Goal: Find specific page/section: Find specific page/section

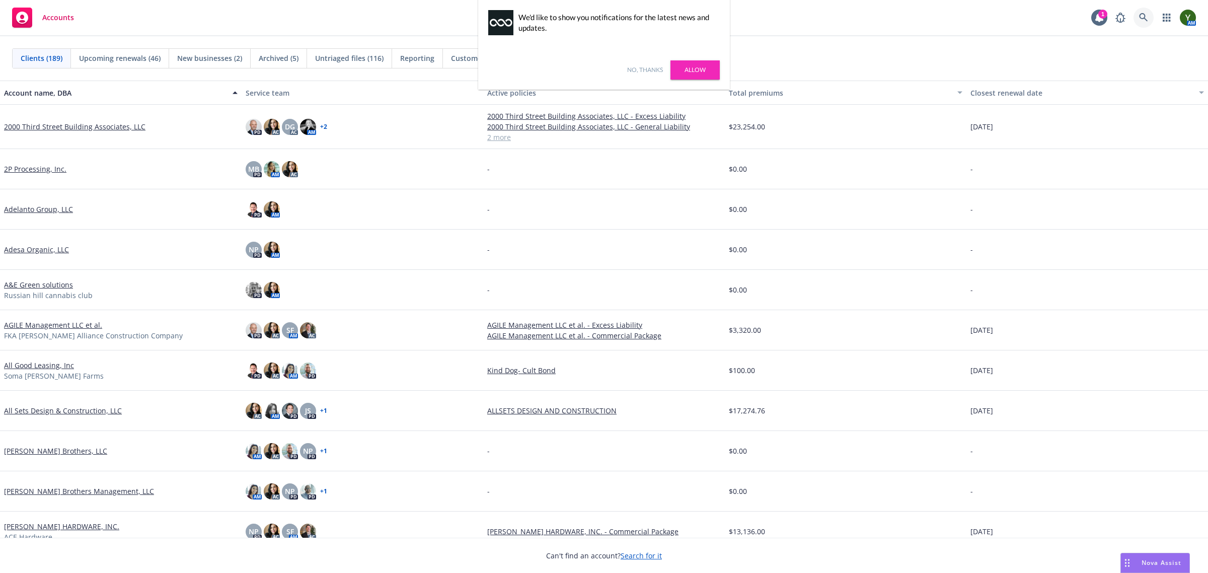
click at [1140, 16] on icon at bounding box center [1143, 17] width 9 height 9
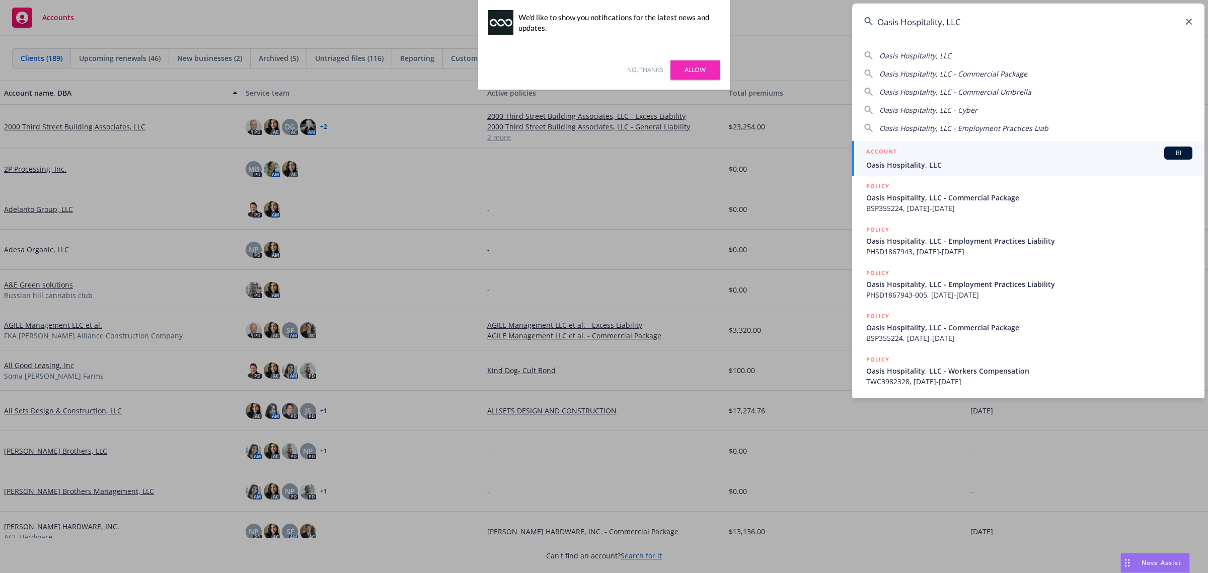
type input "Oasis Hospitality, LLC"
drag, startPoint x: 951, startPoint y: 161, endPoint x: 925, endPoint y: 160, distance: 26.2
click at [951, 161] on span "Oasis Hospitality, LLC" at bounding box center [1029, 165] width 326 height 11
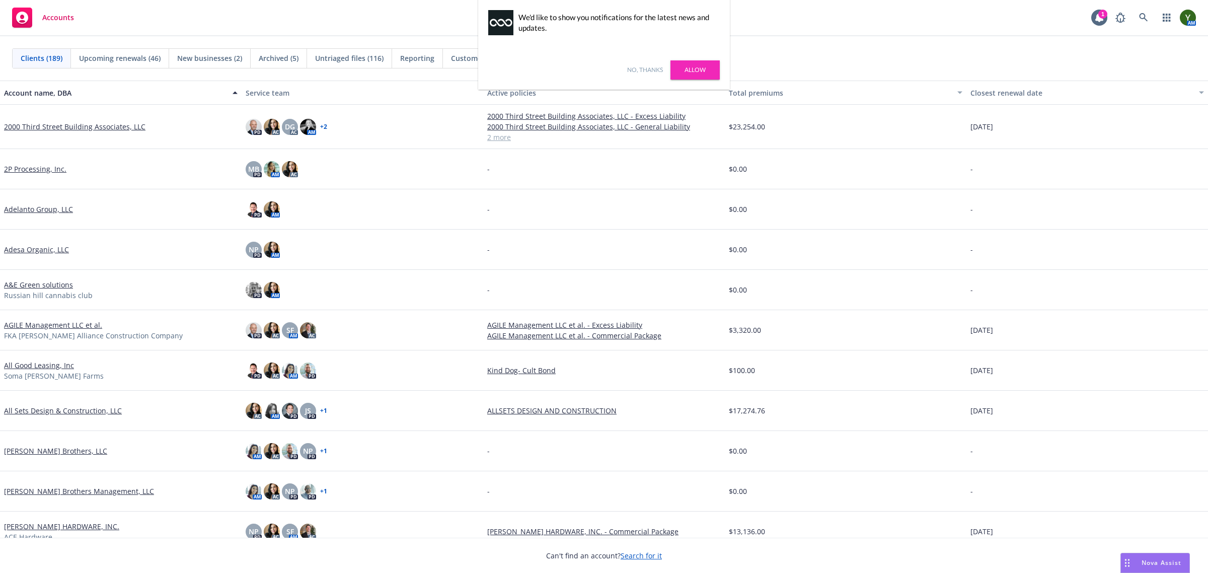
click at [624, 68] on div "No, thanks [PERSON_NAME]" at bounding box center [604, 69] width 252 height 39
click at [640, 67] on link "No, thanks" at bounding box center [645, 69] width 36 height 9
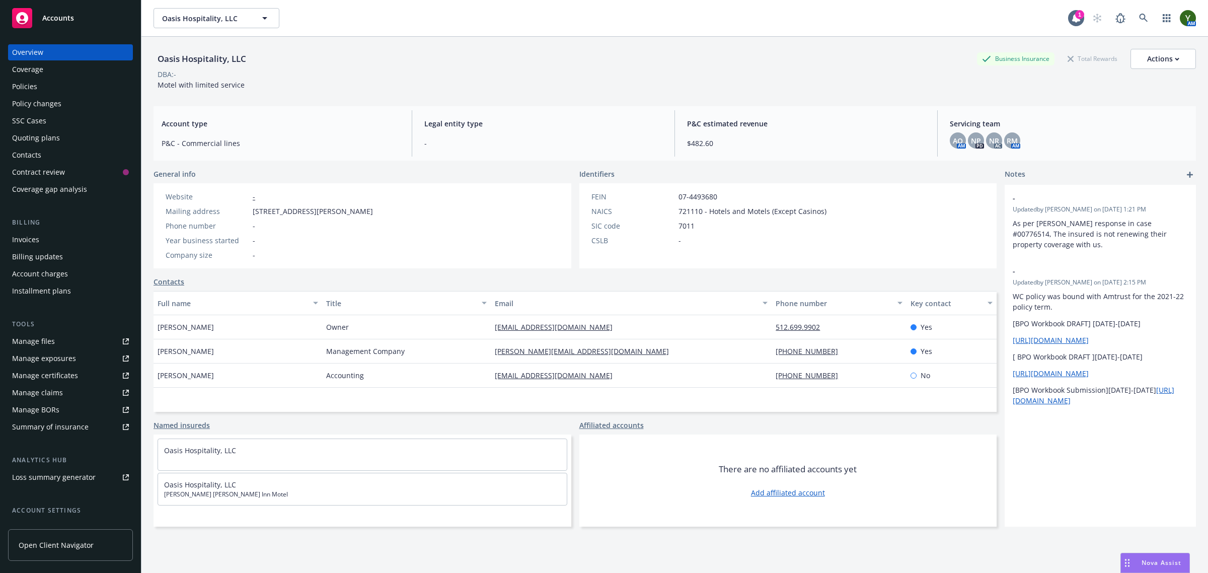
click at [950, 132] on div "AO AM" at bounding box center [958, 140] width 16 height 16
click at [953, 136] on span "AO" at bounding box center [958, 140] width 10 height 11
click at [971, 139] on span "NP" at bounding box center [976, 140] width 10 height 11
click at [990, 139] on span "NR" at bounding box center [994, 140] width 10 height 11
click at [1006, 142] on span "RM" at bounding box center [1011, 140] width 11 height 11
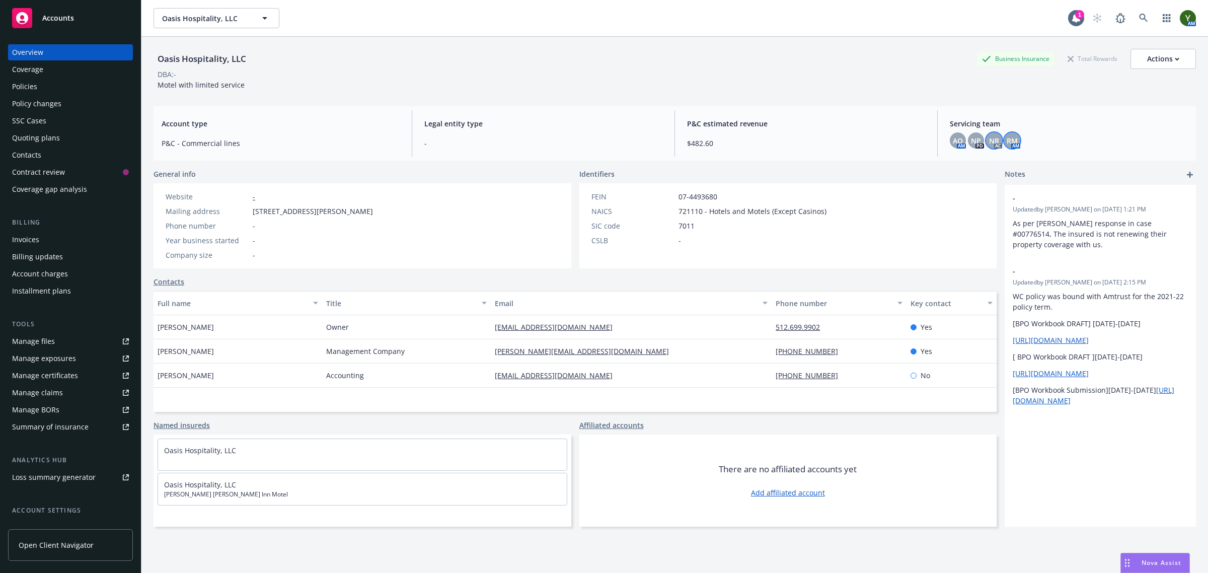
click at [989, 138] on span "NR" at bounding box center [994, 140] width 10 height 11
click at [953, 141] on span "AO" at bounding box center [958, 140] width 10 height 11
click at [987, 134] on div "NR" at bounding box center [994, 140] width 16 height 16
click at [1006, 139] on span "RM" at bounding box center [1011, 140] width 11 height 11
